Goal: Transaction & Acquisition: Purchase product/service

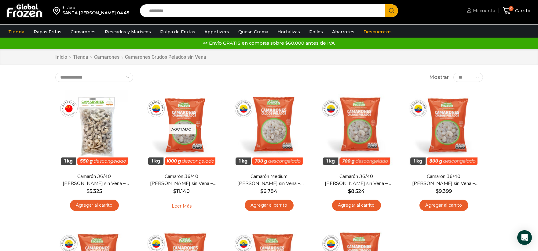
click at [492, 10] on span "Mi cuenta" at bounding box center [483, 11] width 24 height 6
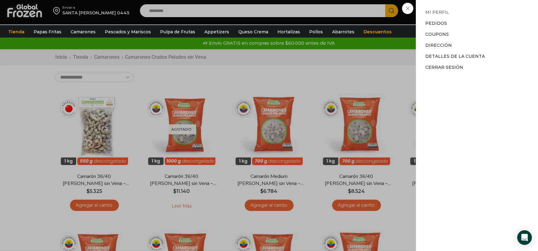
click at [442, 12] on link "Mi perfil" at bounding box center [437, 11] width 24 height 5
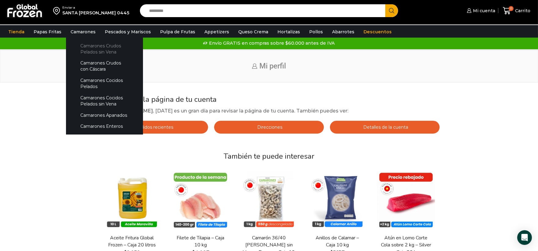
click at [97, 48] on link "Camarones Crudos Pelados sin Vena" at bounding box center [104, 48] width 65 height 17
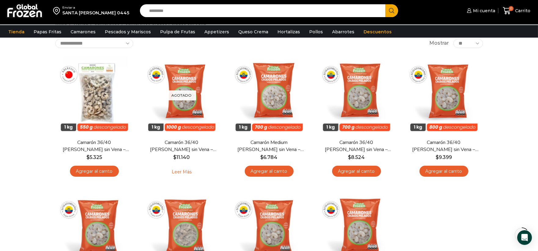
scroll to position [34, 0]
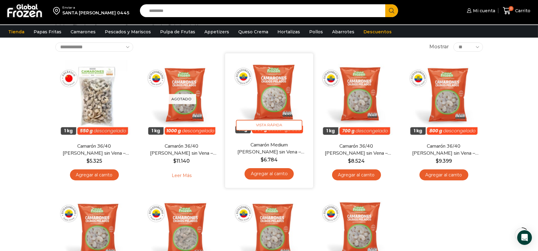
click at [275, 174] on link "Agregar al carrito" at bounding box center [268, 173] width 49 height 11
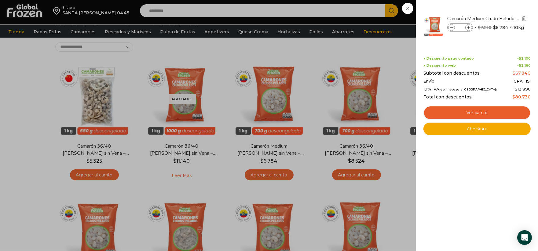
click at [466, 26] on span at bounding box center [468, 27] width 7 height 7
type input "*"
click at [501, 18] on div "2 Carrito 2 2 Shopping Cart *" at bounding box center [516, 11] width 31 height 14
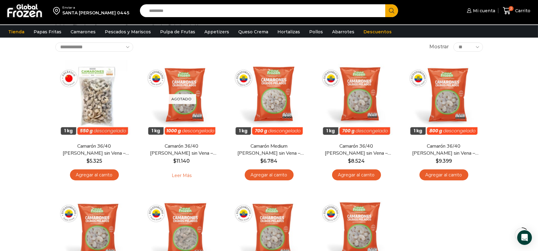
click at [232, 14] on input "Search input" at bounding box center [264, 10] width 236 height 13
click at [385, 4] on button "Search" at bounding box center [391, 10] width 13 height 13
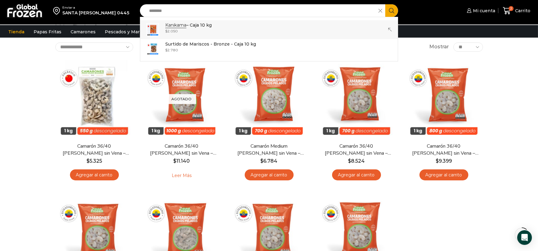
click at [200, 24] on p "Kanikama – Caja 10 kg" at bounding box center [188, 25] width 46 height 7
type input "**********"
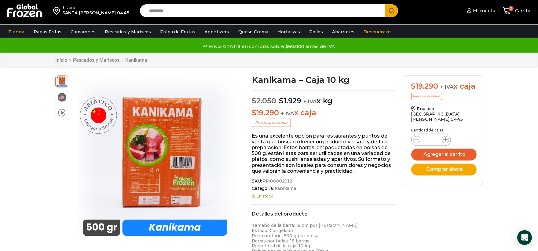
click at [442, 136] on span at bounding box center [445, 139] width 7 height 7
type input "*"
click at [454, 148] on button "Agregar al carrito" at bounding box center [443, 154] width 65 height 12
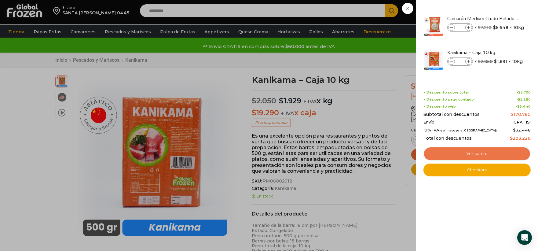
click at [496, 149] on link "Ver carrito" at bounding box center [476, 154] width 107 height 14
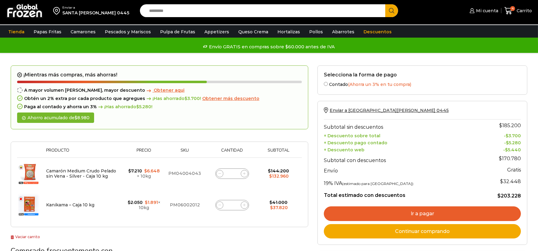
scroll to position [28, 0]
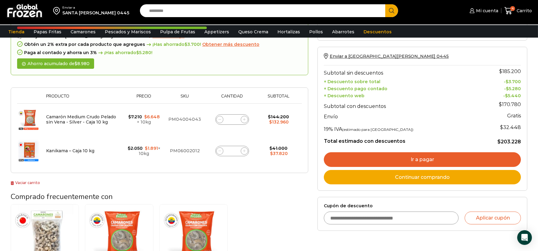
drag, startPoint x: 541, startPoint y: 94, endPoint x: 542, endPoint y: 119, distance: 25.4
click at [537, 119] on html "WordPress WooCommerce Themes Enviar a [GEOGRAPHIC_DATA][PERSON_NAME] 0445 Searc…" at bounding box center [269, 207] width 538 height 523
